Goal: Task Accomplishment & Management: Manage account settings

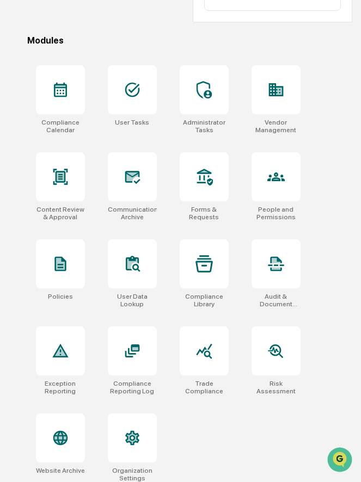
scroll to position [337, 0]
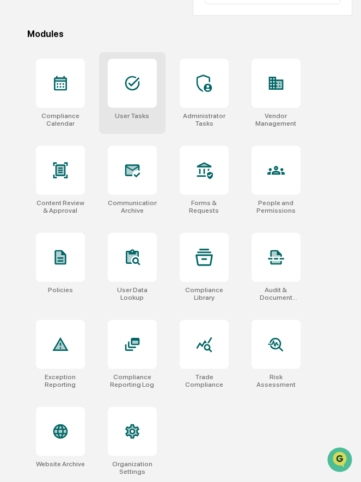
click at [132, 101] on div at bounding box center [132, 83] width 49 height 49
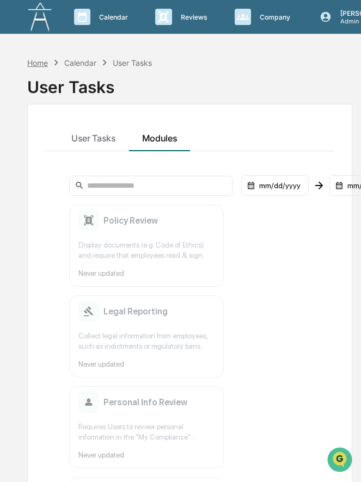
click at [38, 64] on div "Home" at bounding box center [37, 62] width 21 height 9
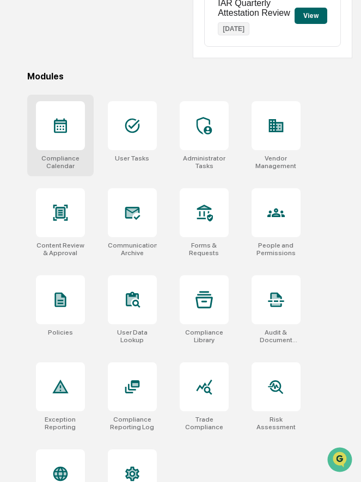
scroll to position [294, 0]
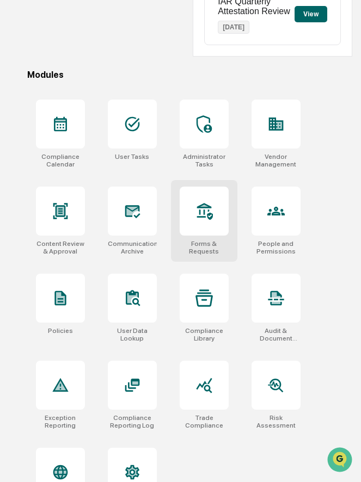
click at [208, 231] on div at bounding box center [204, 211] width 49 height 49
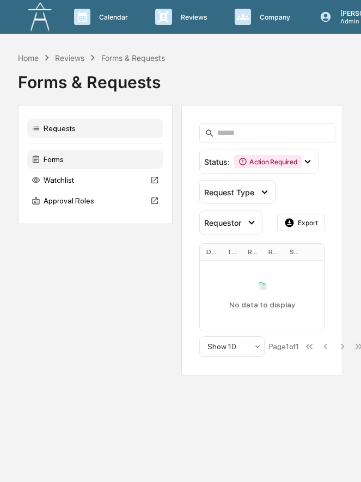
click at [66, 159] on div "Forms" at bounding box center [95, 160] width 136 height 20
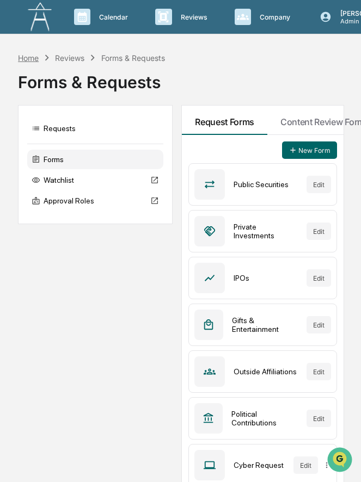
click at [32, 53] on div "Home" at bounding box center [28, 57] width 21 height 9
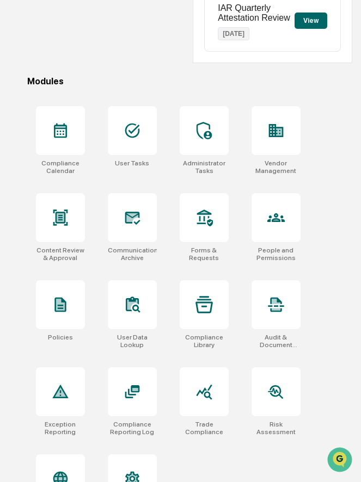
scroll to position [337, 0]
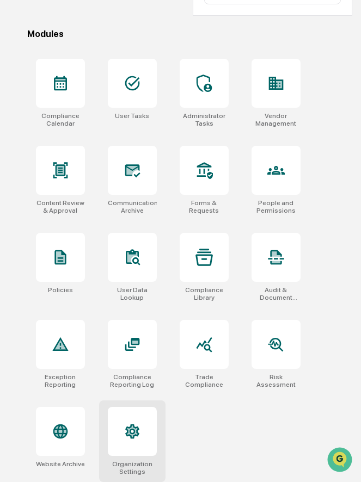
click at [133, 440] on icon at bounding box center [132, 431] width 17 height 17
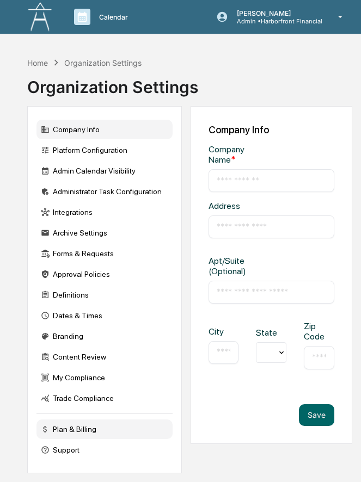
type input "**********"
type input "********"
type input "*********"
type input "*****"
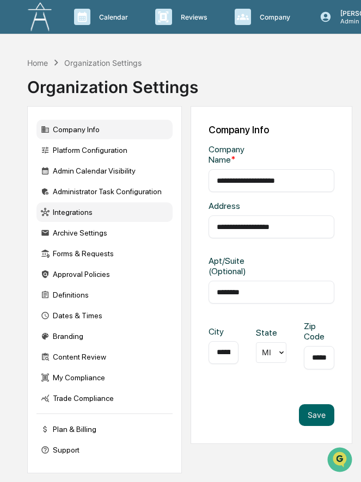
click at [101, 210] on div "Integrations" at bounding box center [104, 212] width 136 height 20
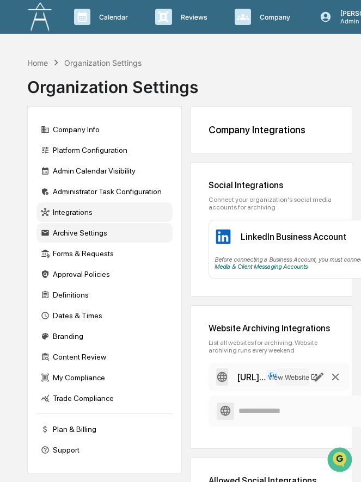
click at [83, 236] on div "Archive Settings" at bounding box center [104, 233] width 136 height 20
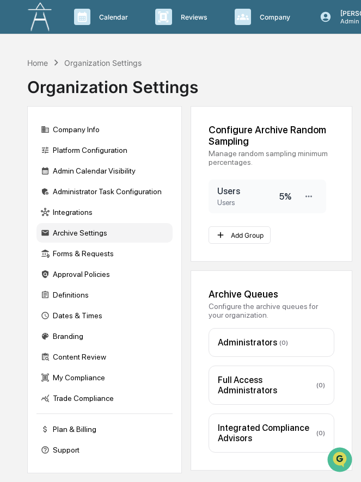
click at [282, 199] on div "5 %" at bounding box center [285, 197] width 12 height 10
click at [291, 196] on div "5 %" at bounding box center [285, 197] width 12 height 10
click at [309, 200] on icon at bounding box center [309, 197] width 10 height 10
click at [290, 217] on div "Edit" at bounding box center [273, 214] width 87 height 19
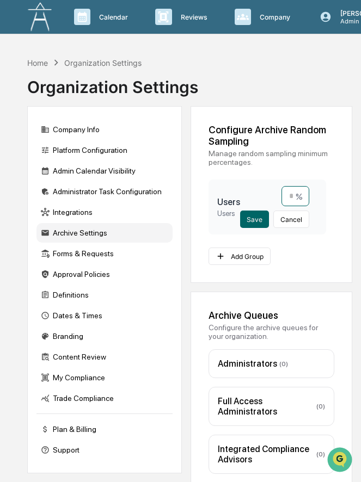
click at [292, 199] on input "*" at bounding box center [295, 196] width 28 height 20
type input "**"
click at [257, 219] on button "Save" at bounding box center [254, 219] width 29 height 17
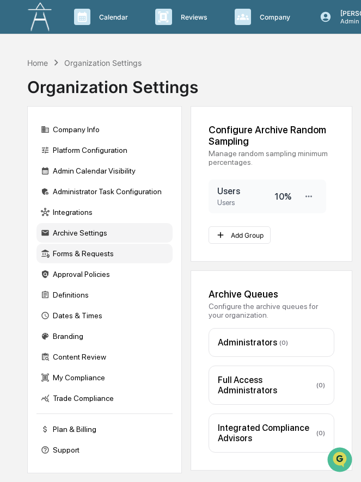
click at [106, 254] on div "Forms & Requests" at bounding box center [104, 254] width 136 height 20
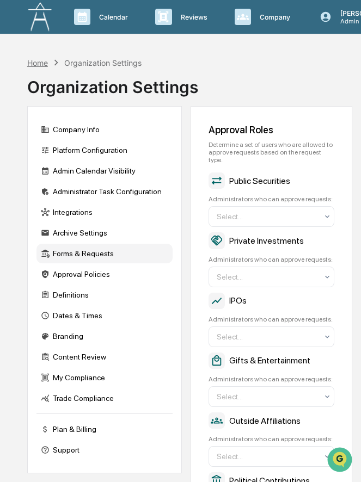
click at [42, 64] on div "Home" at bounding box center [37, 62] width 21 height 9
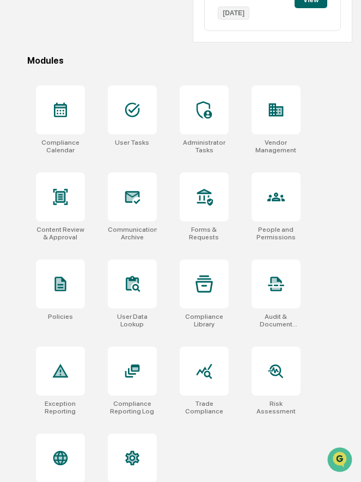
scroll to position [337, 0]
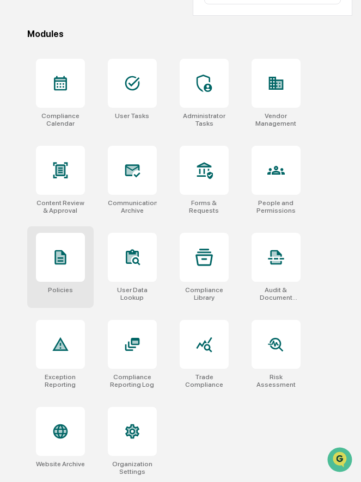
click at [61, 256] on icon at bounding box center [60, 256] width 9 height 11
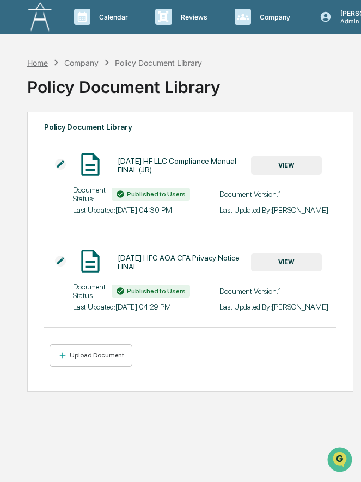
click at [40, 62] on div "Home" at bounding box center [37, 62] width 21 height 9
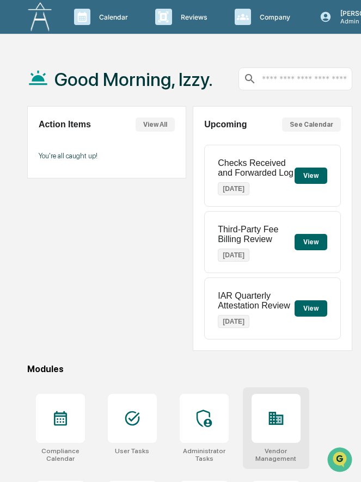
click at [262, 418] on div at bounding box center [275, 418] width 49 height 49
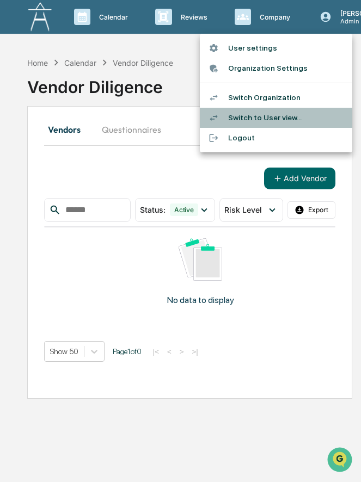
click at [289, 123] on li "Switch to User view..." at bounding box center [276, 118] width 152 height 20
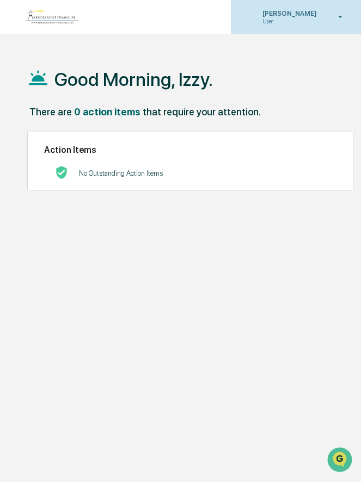
click at [318, 12] on p "[PERSON_NAME]" at bounding box center [288, 13] width 69 height 8
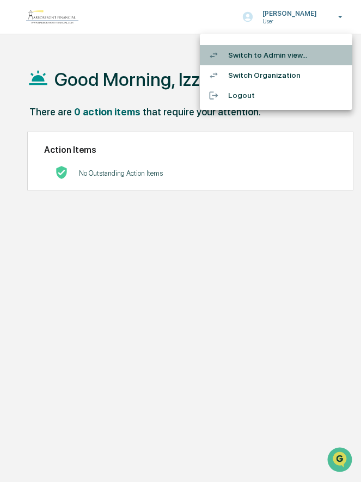
click at [299, 60] on li "Switch to Admin view..." at bounding box center [276, 55] width 152 height 20
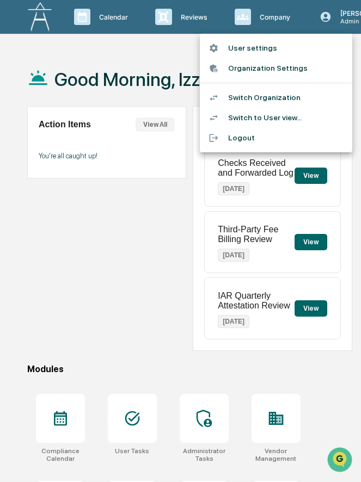
click at [293, 100] on li "Switch Organization" at bounding box center [276, 98] width 152 height 20
